Goal: Task Accomplishment & Management: Complete application form

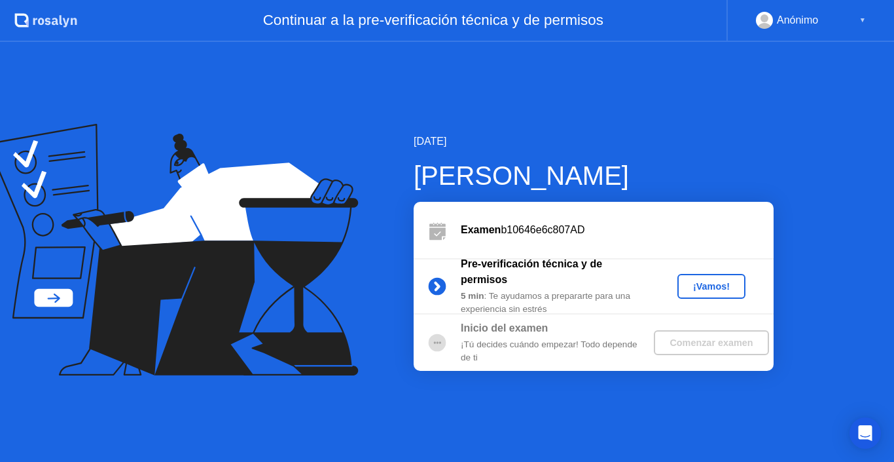
click at [714, 288] on div "¡Vamos!" at bounding box center [712, 286] width 58 height 10
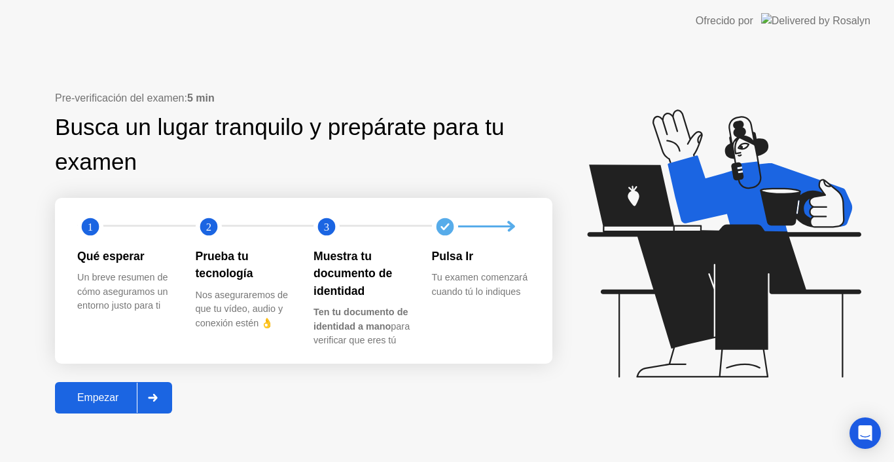
click at [149, 405] on div at bounding box center [152, 397] width 31 height 30
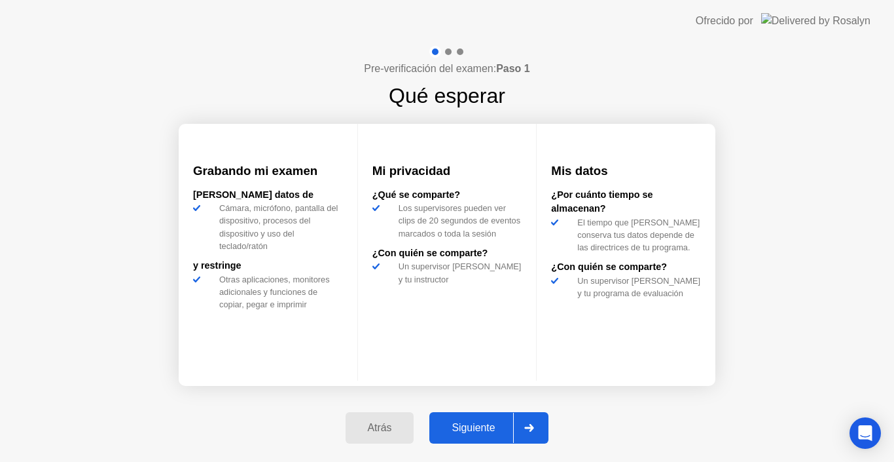
click at [545, 437] on div at bounding box center [528, 427] width 31 height 30
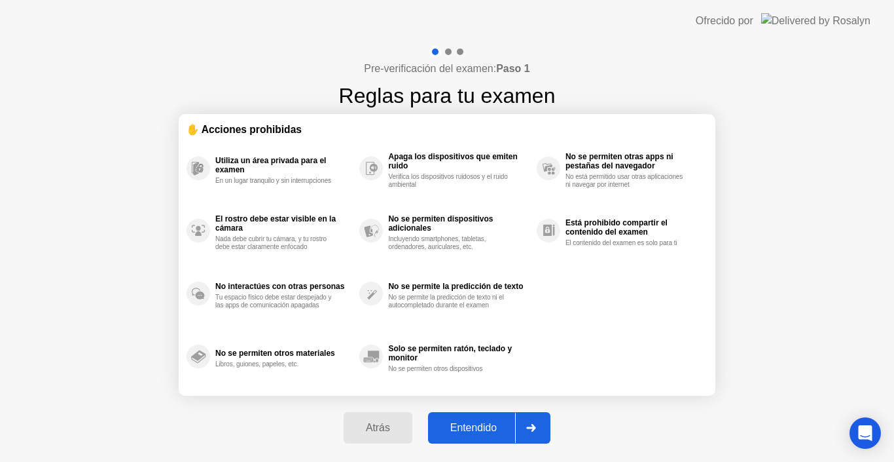
click at [542, 433] on div at bounding box center [530, 427] width 31 height 30
select select "Available cameras"
select select "Available speakers"
select select "Available microphones"
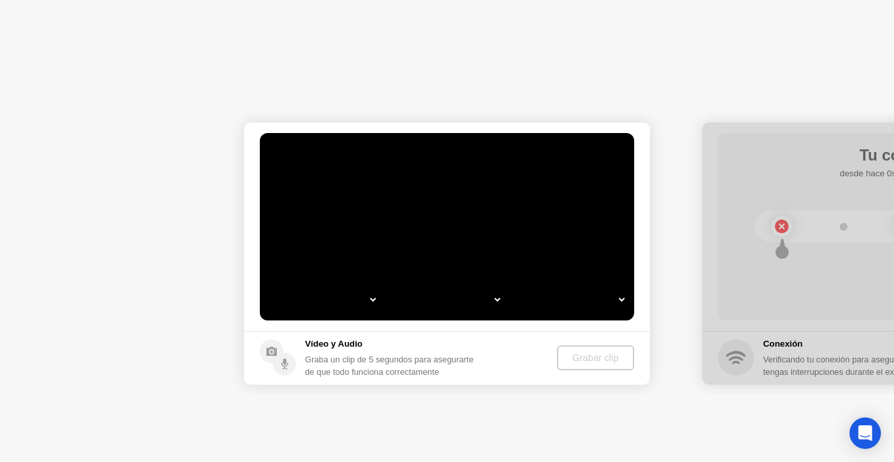
select select "**********"
select select "*******"
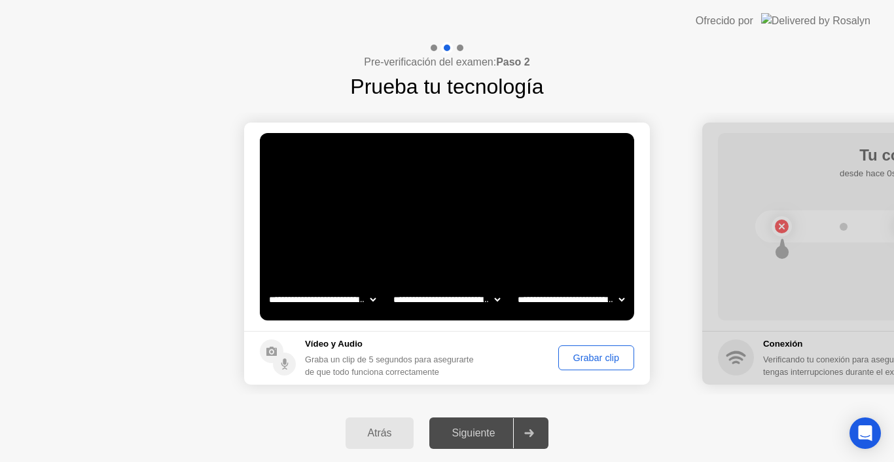
click at [336, 301] on select "**********" at bounding box center [322, 299] width 112 height 26
click at [266, 286] on select "**********" at bounding box center [322, 299] width 112 height 26
click at [456, 301] on select "**********" at bounding box center [447, 299] width 112 height 26
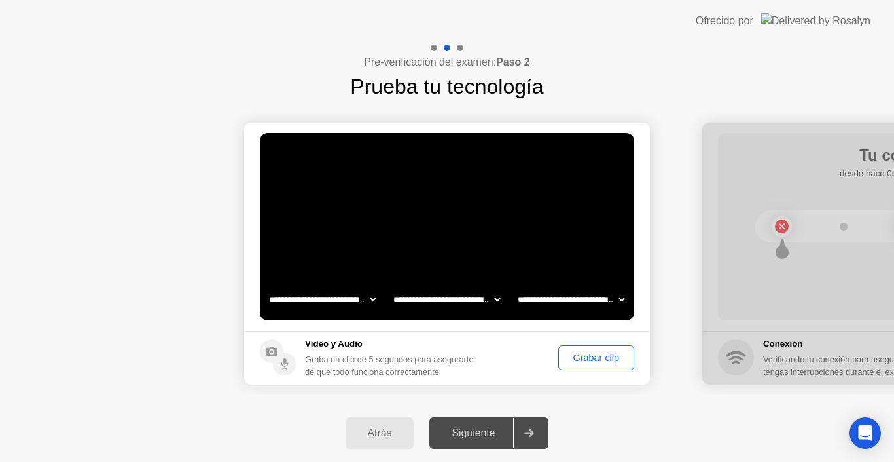
click at [456, 301] on select "**********" at bounding box center [447, 299] width 112 height 26
click at [566, 294] on select "**********" at bounding box center [571, 299] width 112 height 26
click at [501, 437] on div "Siguiente" at bounding box center [473, 433] width 80 height 12
click at [609, 354] on div "Grabar clip" at bounding box center [596, 357] width 67 height 10
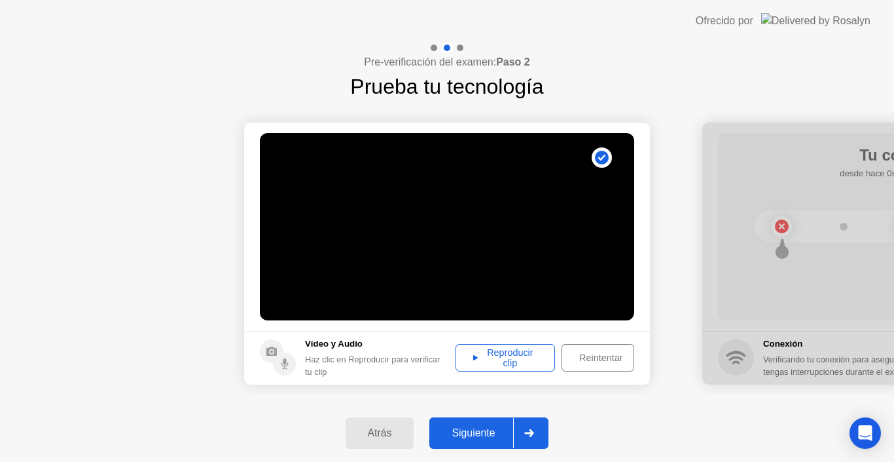
click at [514, 356] on div "Reproducir clip" at bounding box center [505, 357] width 90 height 21
click at [535, 427] on div at bounding box center [528, 433] width 31 height 30
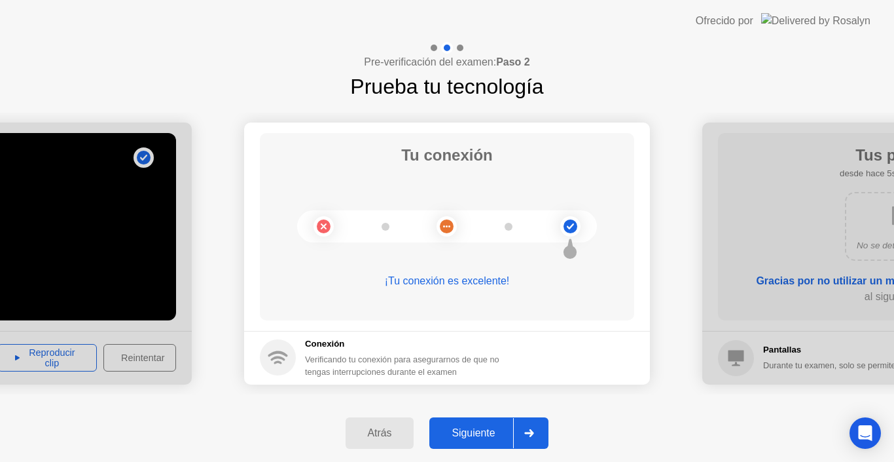
click at [532, 443] on div at bounding box center [528, 433] width 31 height 30
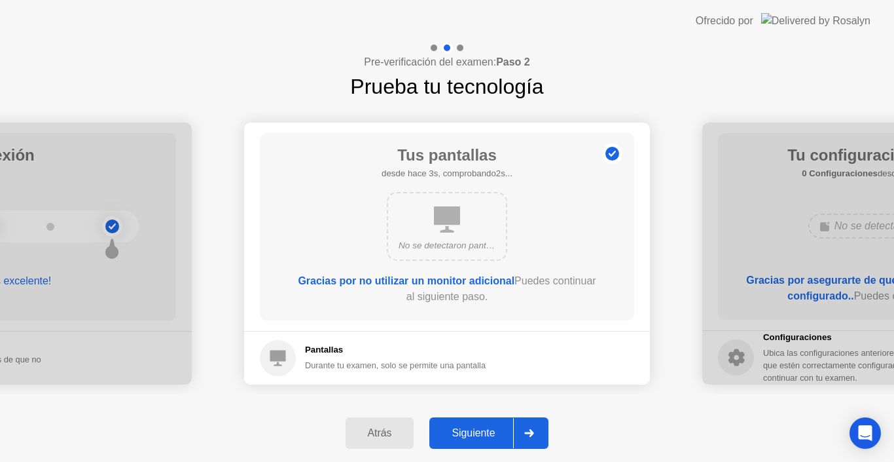
click at [536, 437] on div at bounding box center [528, 433] width 31 height 30
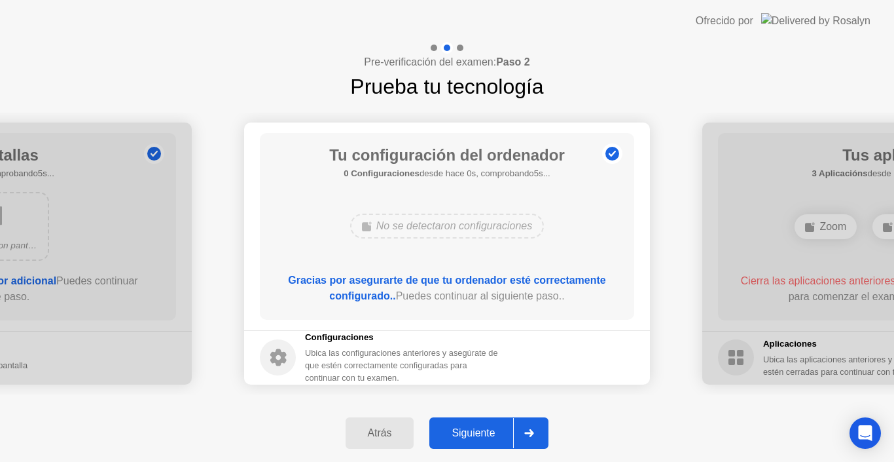
click at [530, 431] on icon at bounding box center [529, 433] width 10 height 8
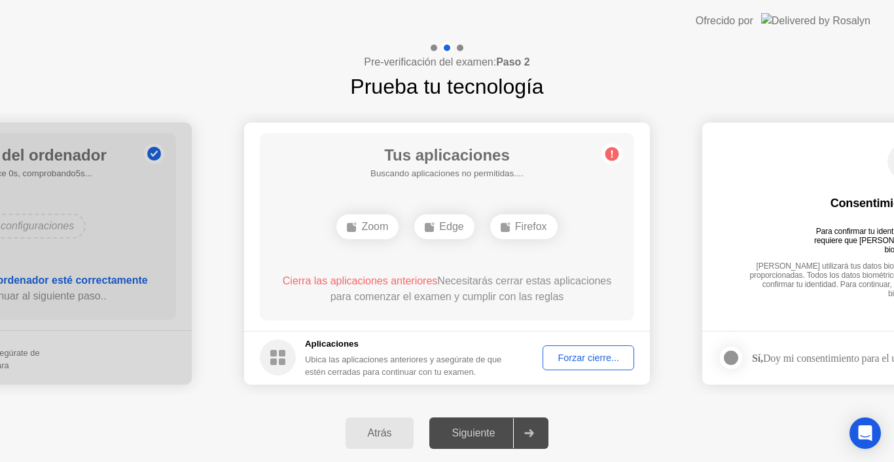
click at [543, 431] on div at bounding box center [528, 433] width 31 height 30
click at [534, 427] on div at bounding box center [528, 433] width 31 height 30
click at [585, 359] on div "Forzar cierre..." at bounding box center [588, 357] width 82 height 10
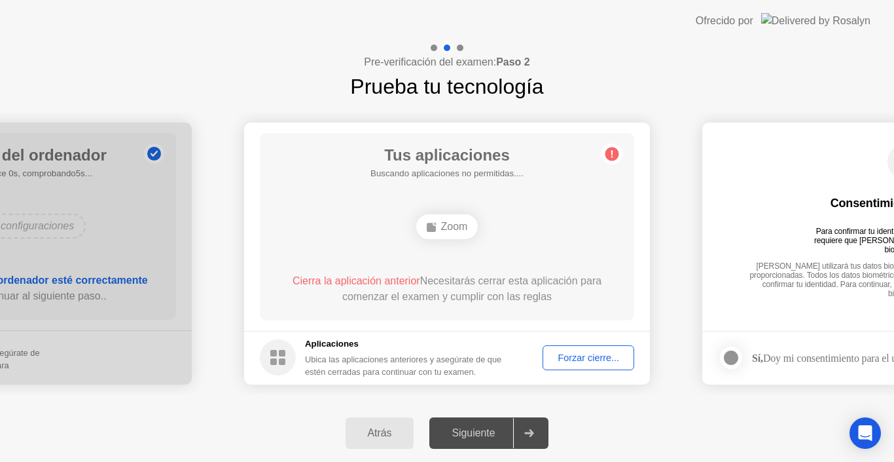
click at [572, 357] on div "Forzar cierre..." at bounding box center [588, 357] width 82 height 10
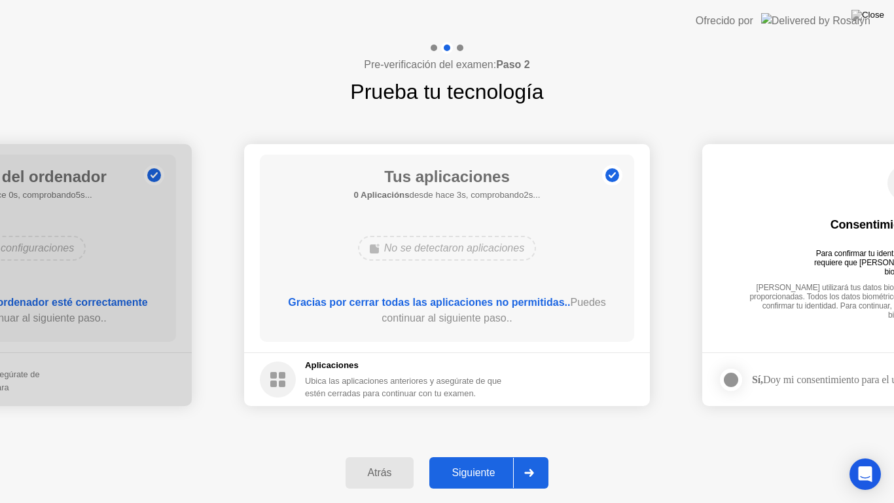
click at [534, 461] on icon at bounding box center [529, 473] width 9 height 8
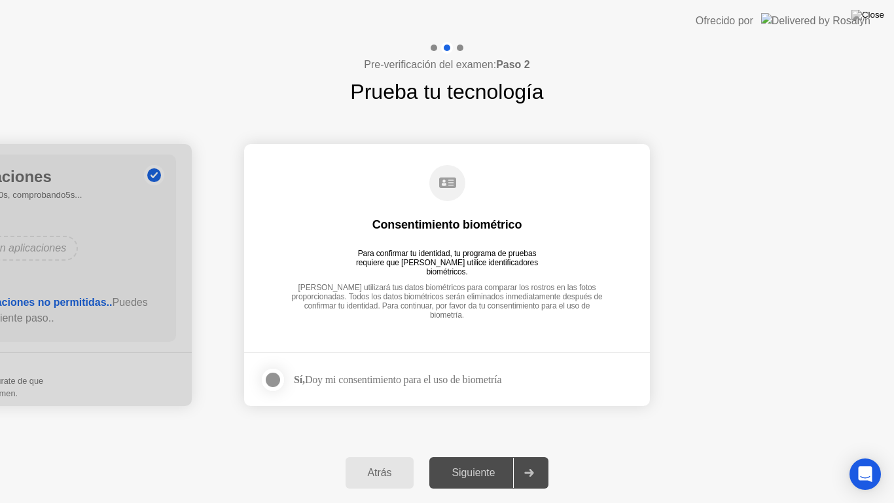
click at [270, 381] on div at bounding box center [273, 380] width 16 height 16
click at [522, 461] on div at bounding box center [528, 473] width 31 height 30
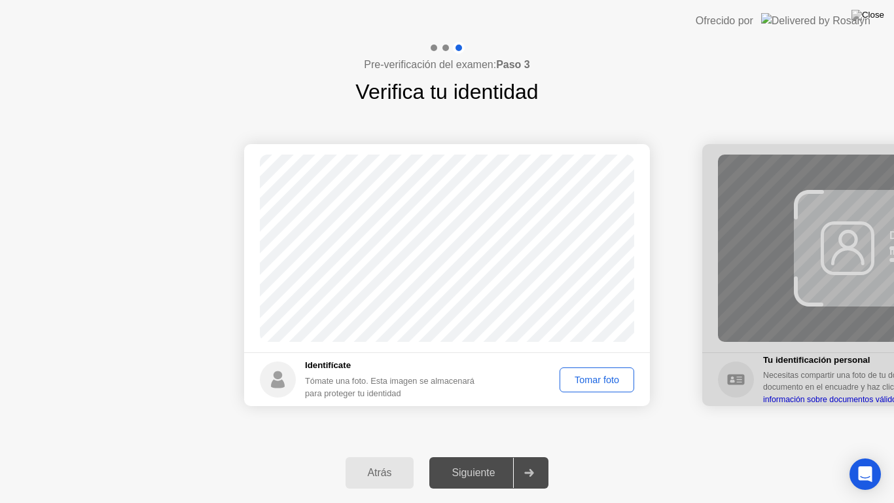
click at [598, 383] on div "Tomar foto" at bounding box center [596, 379] width 65 height 10
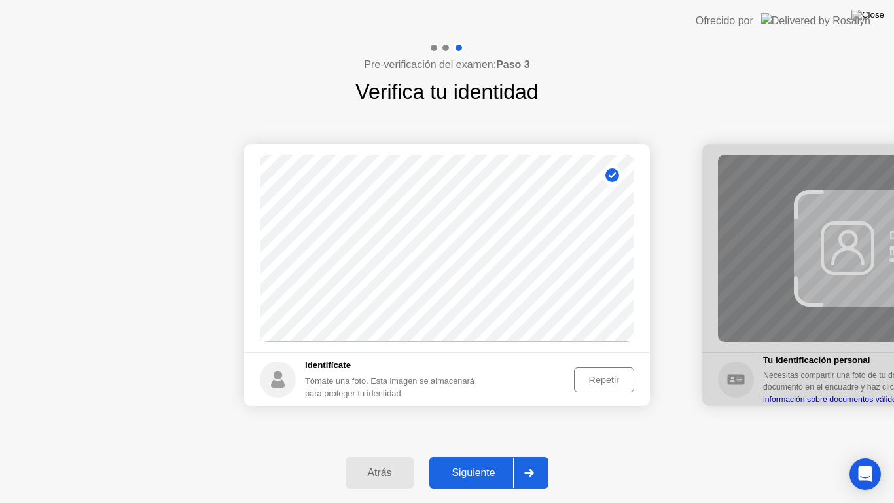
click at [543, 461] on div at bounding box center [528, 473] width 31 height 30
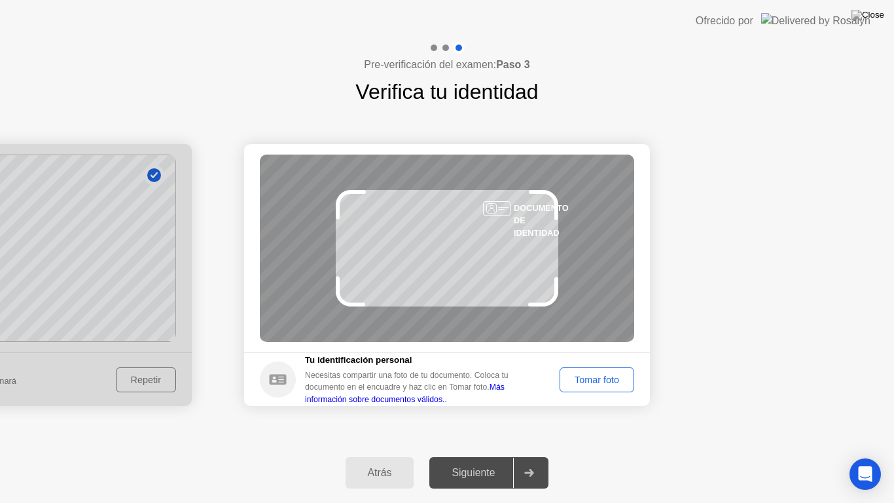
click at [587, 378] on div "Tomar foto" at bounding box center [596, 379] width 65 height 10
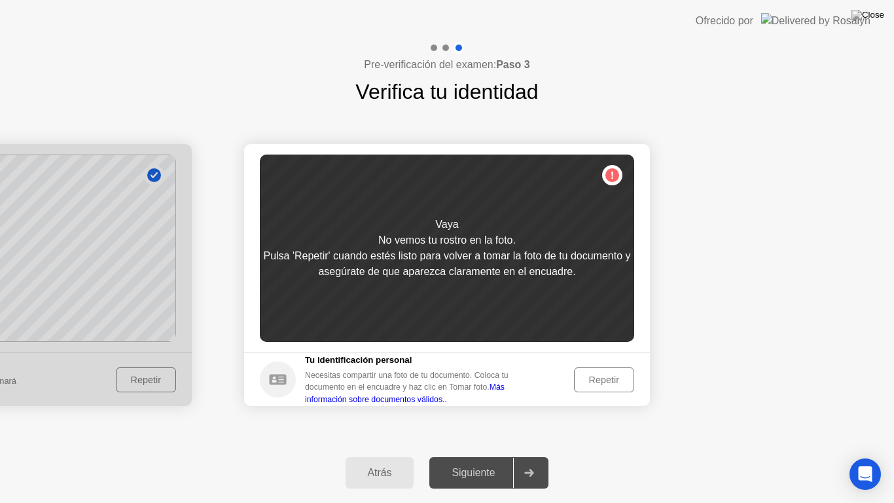
click at [587, 378] on div "Repetir" at bounding box center [604, 379] width 51 height 10
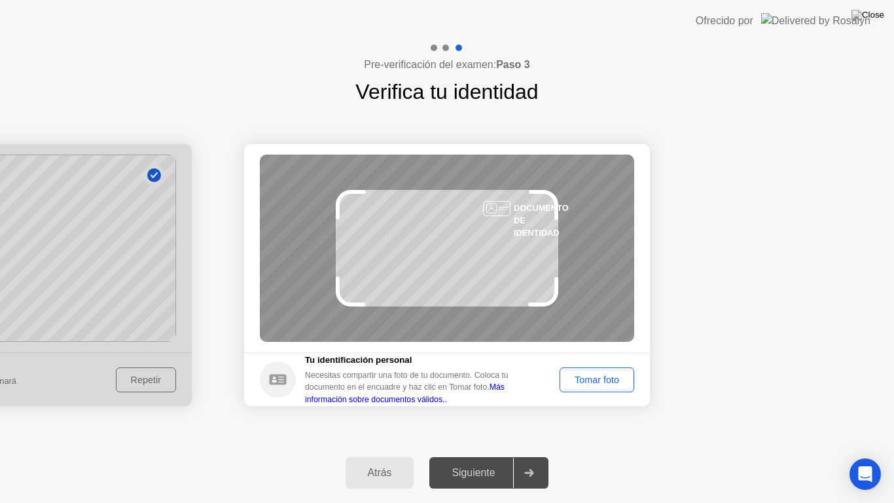
click at [587, 378] on div "Tomar foto" at bounding box center [596, 379] width 65 height 10
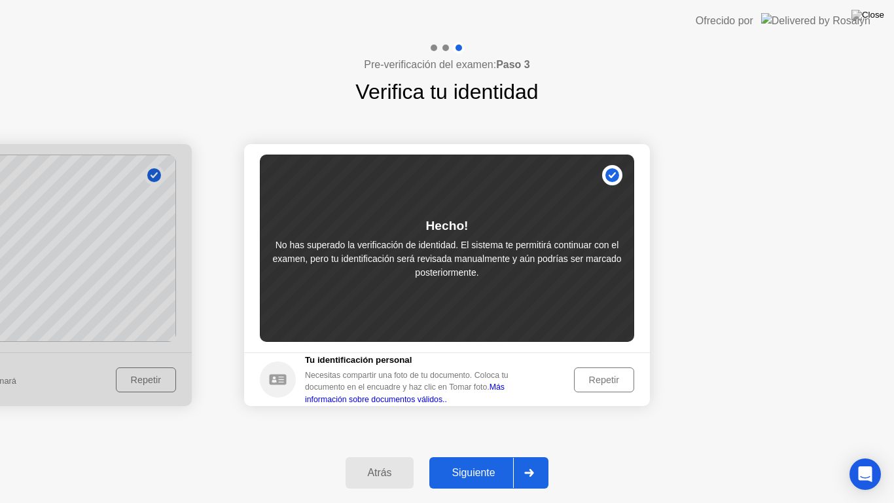
click at [520, 461] on div at bounding box center [528, 473] width 31 height 30
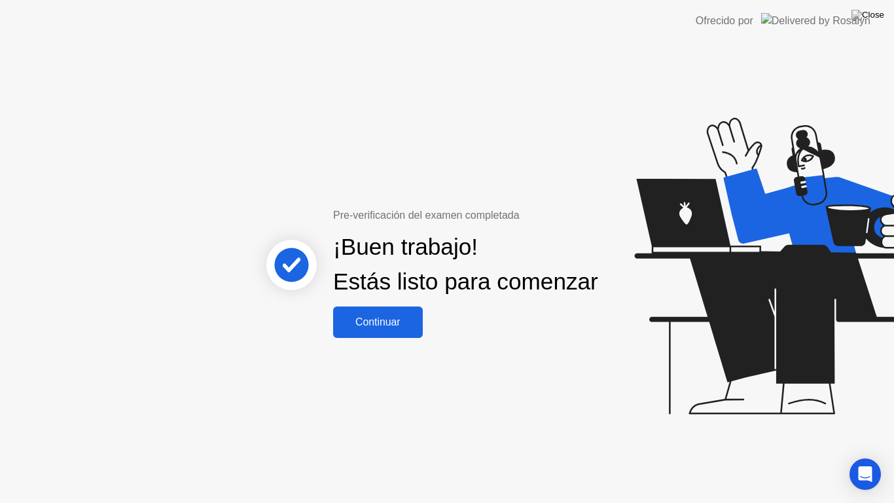
click at [389, 328] on div "Continuar" at bounding box center [378, 322] width 82 height 12
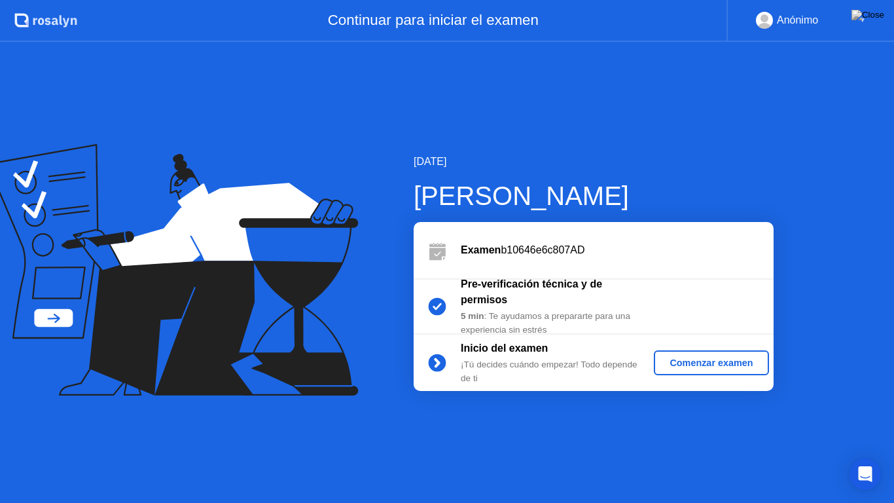
click at [688, 368] on div "Comenzar examen" at bounding box center [711, 362] width 104 height 10
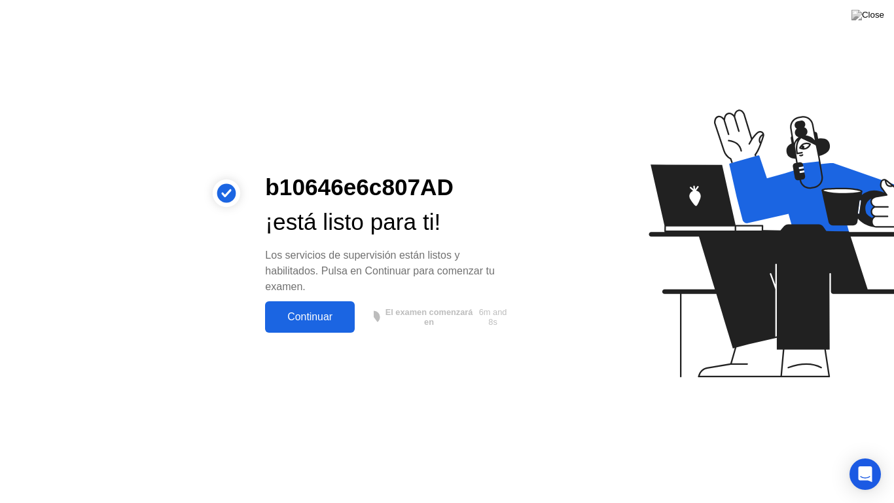
click at [307, 320] on div "Continuar" at bounding box center [310, 317] width 82 height 12
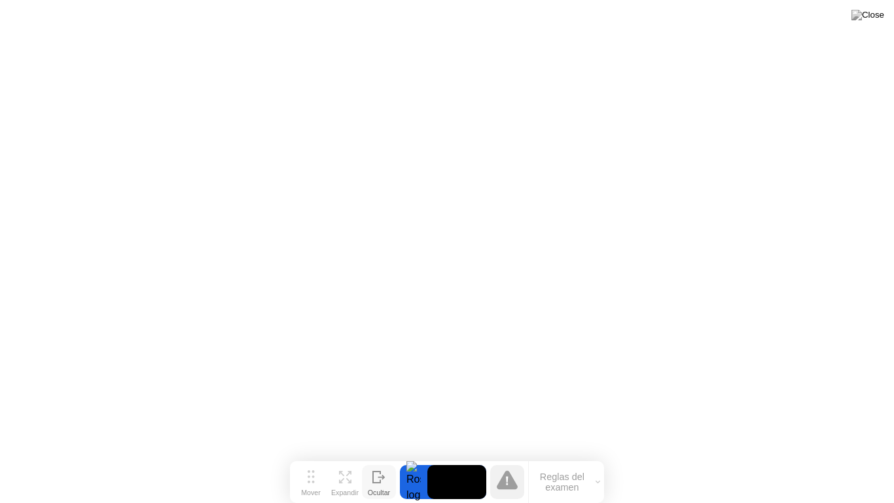
click at [388, 461] on div "Ocultar" at bounding box center [379, 492] width 22 height 8
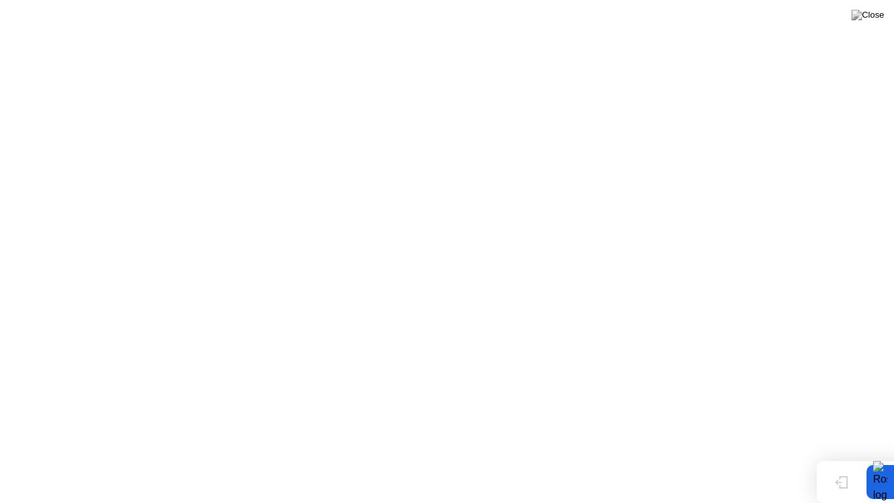
drag, startPoint x: 886, startPoint y: 490, endPoint x: 876, endPoint y: 492, distance: 10.7
click at [887, 461] on div at bounding box center [880, 482] width 27 height 34
click at [844, 461] on div "Mostrar" at bounding box center [842, 492] width 24 height 8
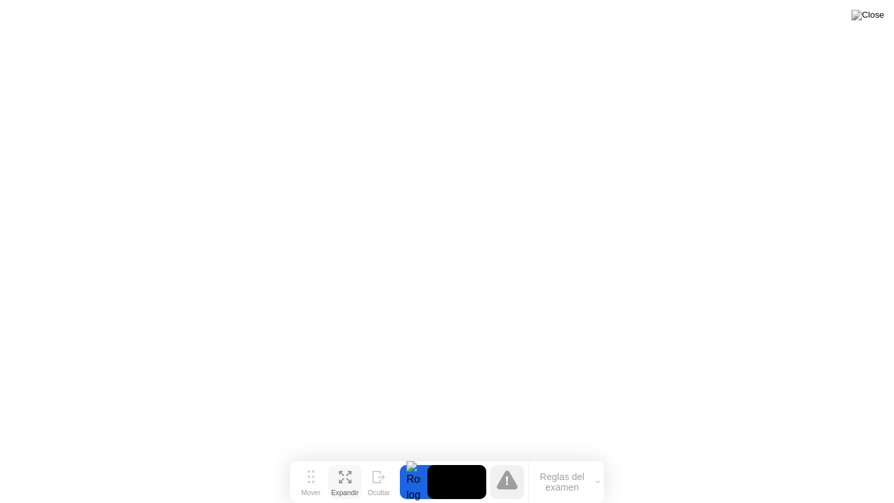
click at [337, 461] on div "Expandir" at bounding box center [344, 492] width 27 height 8
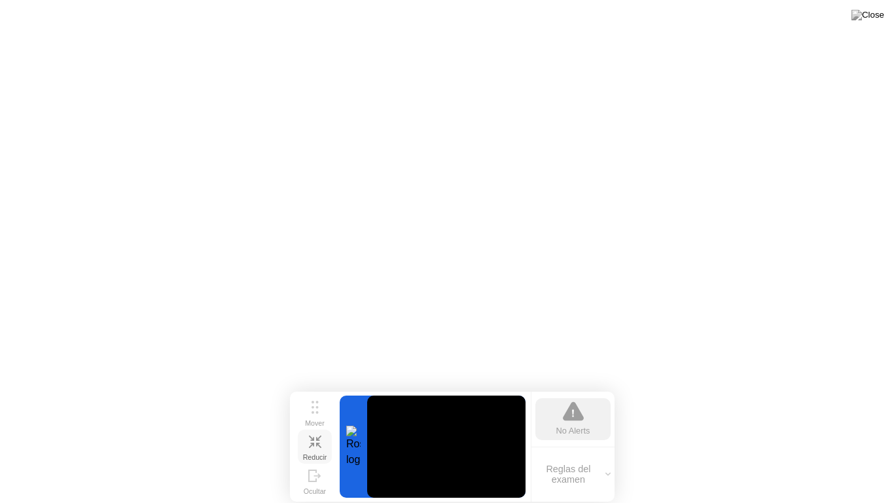
click at [322, 444] on button "Reducir" at bounding box center [315, 446] width 34 height 34
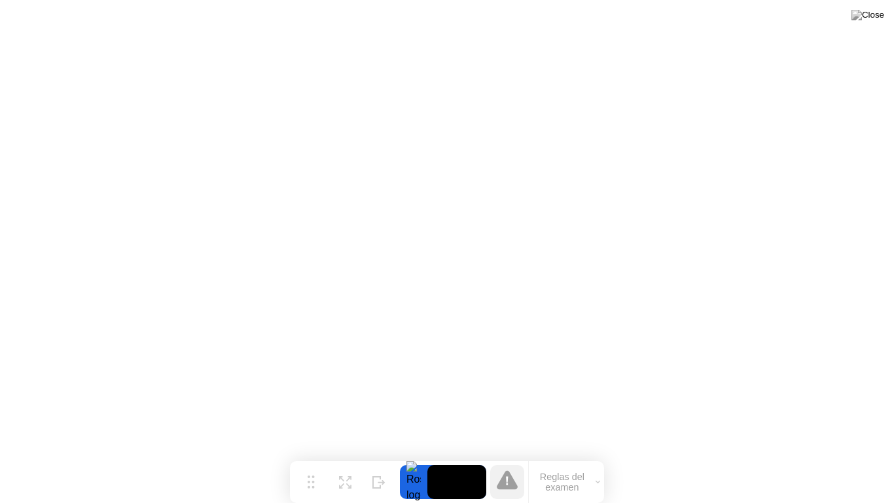
click at [551, 461] on button "Reglas del examen" at bounding box center [566, 482] width 75 height 22
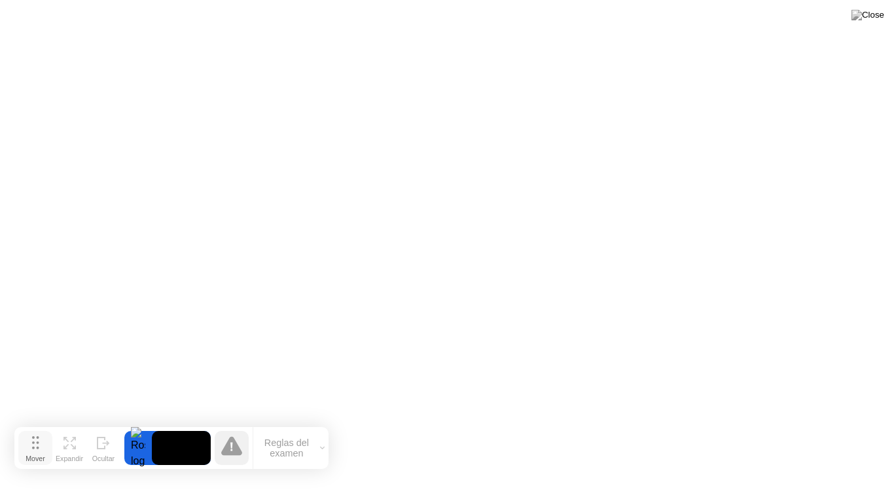
drag, startPoint x: 317, startPoint y: 477, endPoint x: 41, endPoint y: 443, distance: 277.7
click at [41, 443] on button "Mover" at bounding box center [35, 448] width 34 height 34
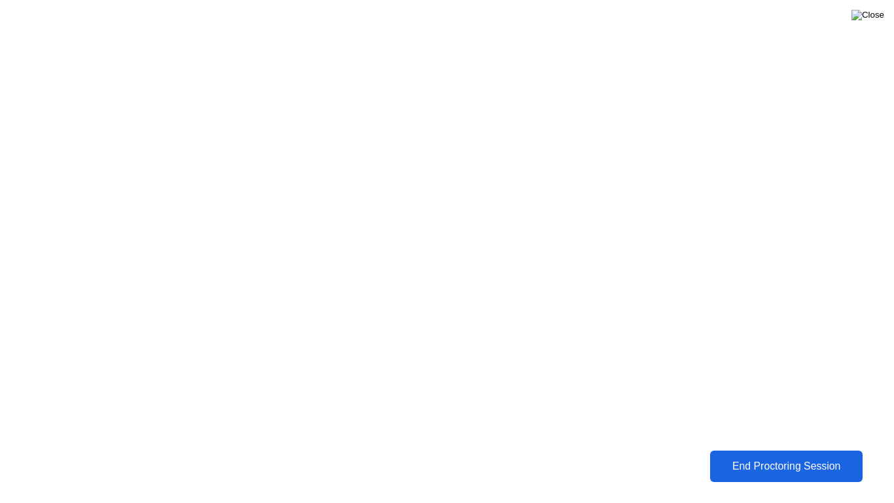
click at [879, 19] on img at bounding box center [868, 15] width 33 height 10
